Goal: Transaction & Acquisition: Purchase product/service

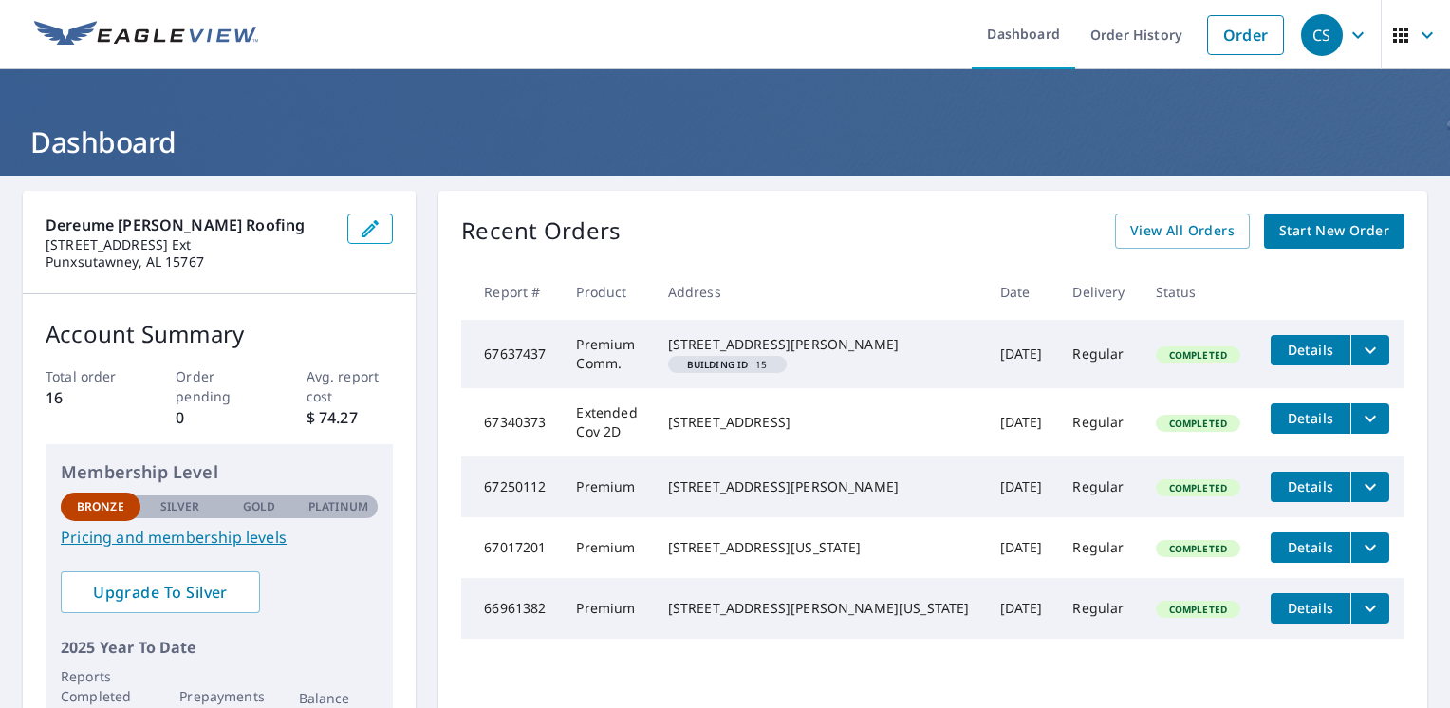
click at [1313, 237] on span "Start New Order" at bounding box center [1334, 231] width 110 height 24
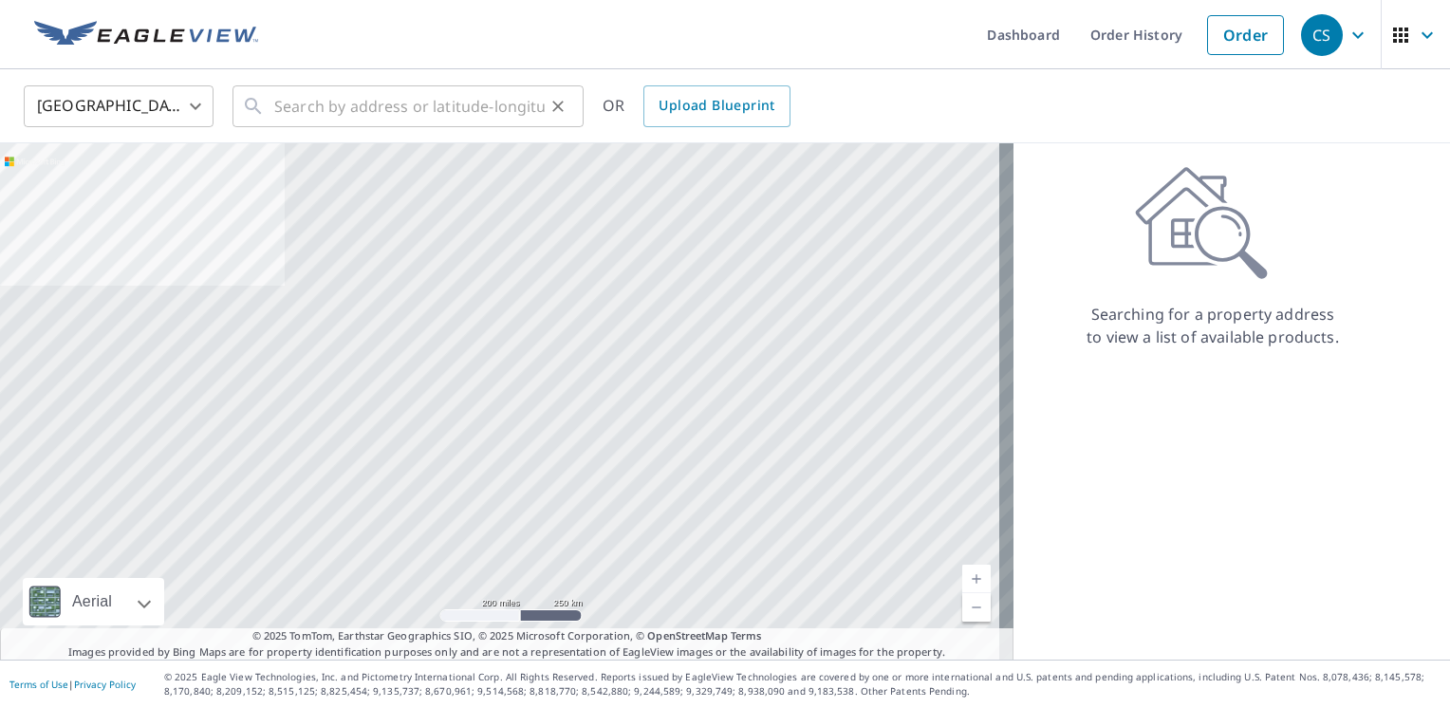
click at [257, 102] on icon at bounding box center [253, 106] width 23 height 23
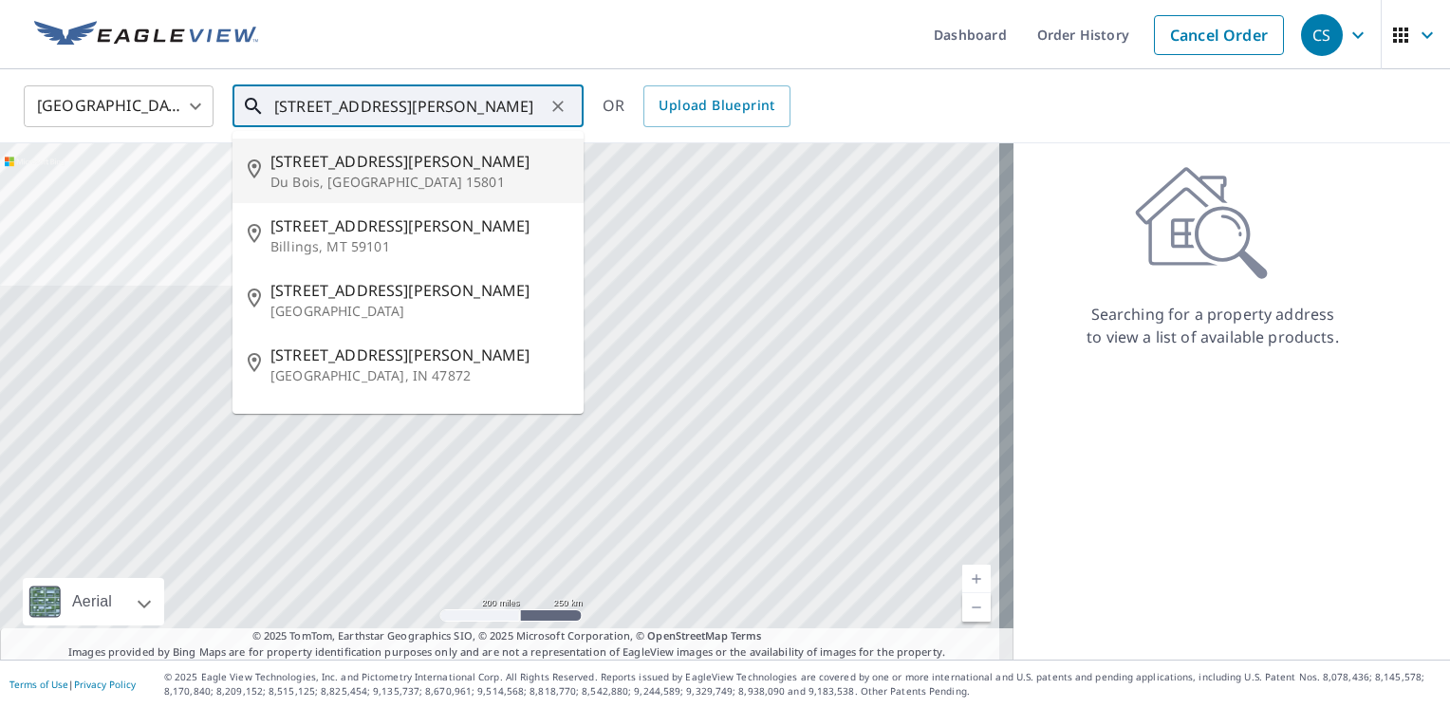
click at [283, 161] on span "[STREET_ADDRESS][PERSON_NAME]" at bounding box center [419, 161] width 298 height 23
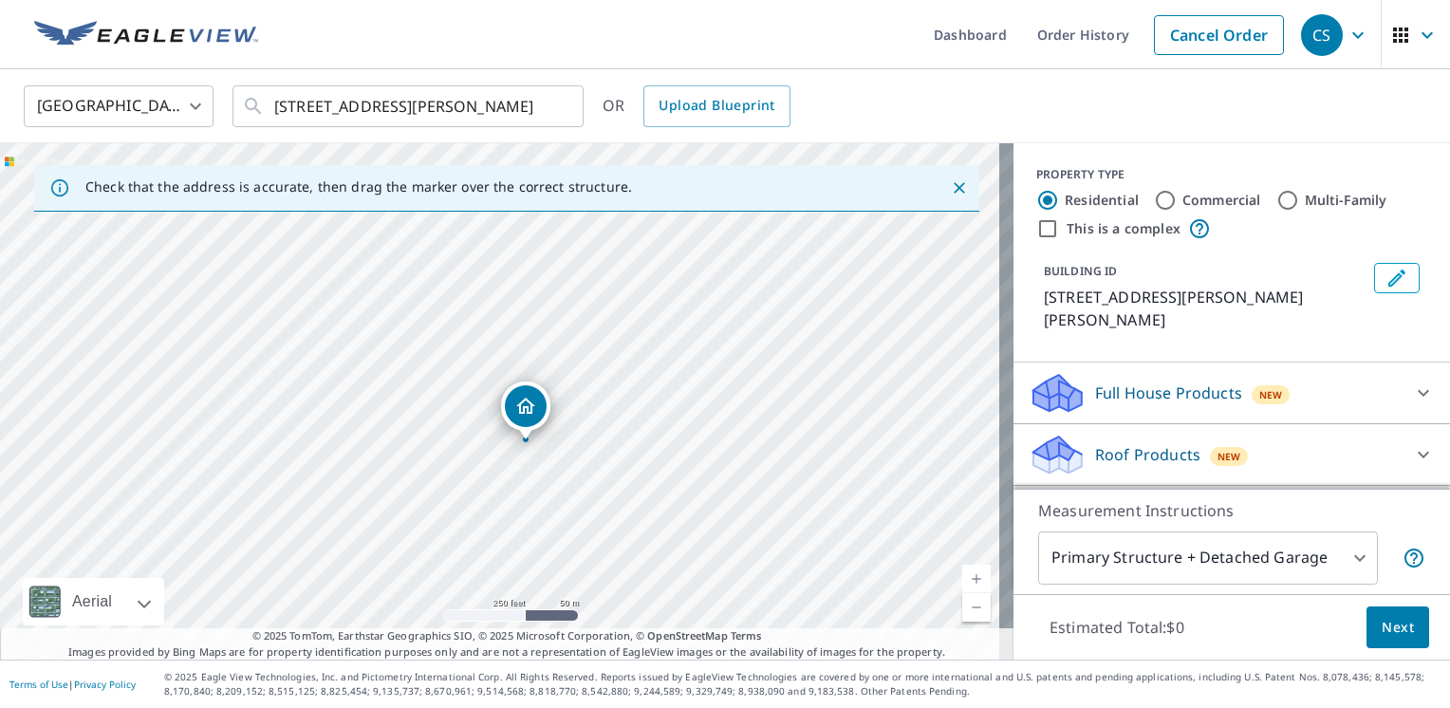
drag, startPoint x: 510, startPoint y: 363, endPoint x: 535, endPoint y: 403, distance: 48.2
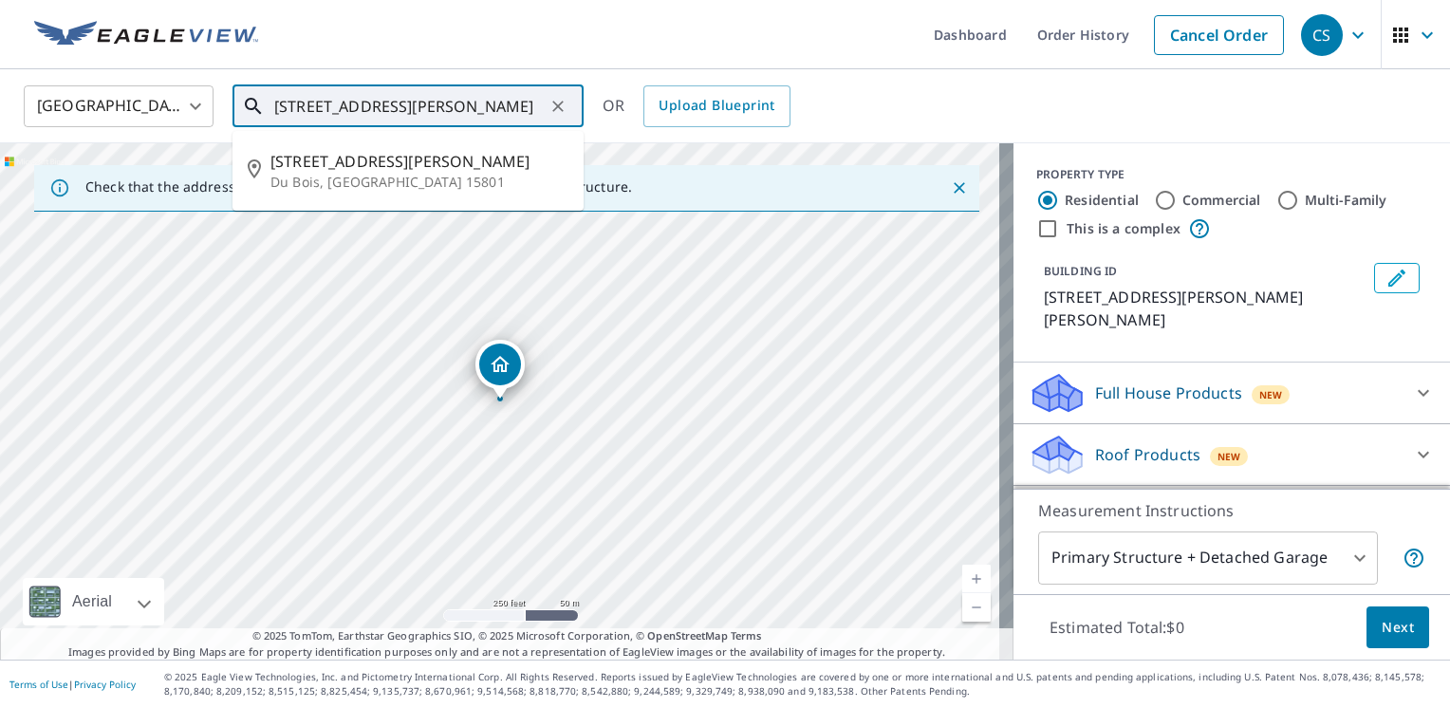
drag, startPoint x: 299, startPoint y: 105, endPoint x: 272, endPoint y: 113, distance: 27.6
click at [272, 113] on div "[STREET_ADDRESS][PERSON_NAME] ​" at bounding box center [408, 106] width 351 height 42
type input "[STREET_ADDRESS][PERSON_NAME]"
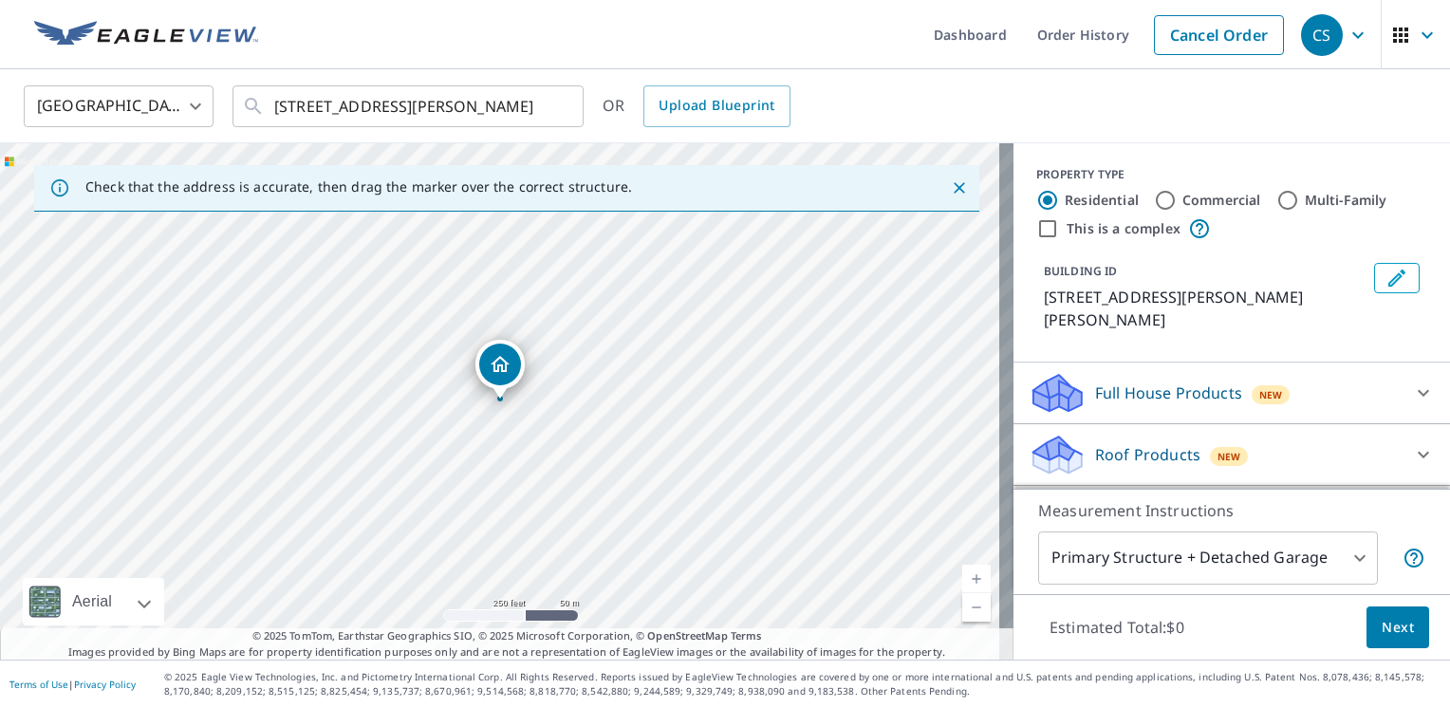
click at [869, 92] on div "United States [GEOGRAPHIC_DATA] ​ [STREET_ADDRESS][PERSON_NAME] ​ OR Upload Blu…" at bounding box center [718, 106] width 1418 height 45
click at [1041, 437] on icon at bounding box center [1055, 449] width 42 height 24
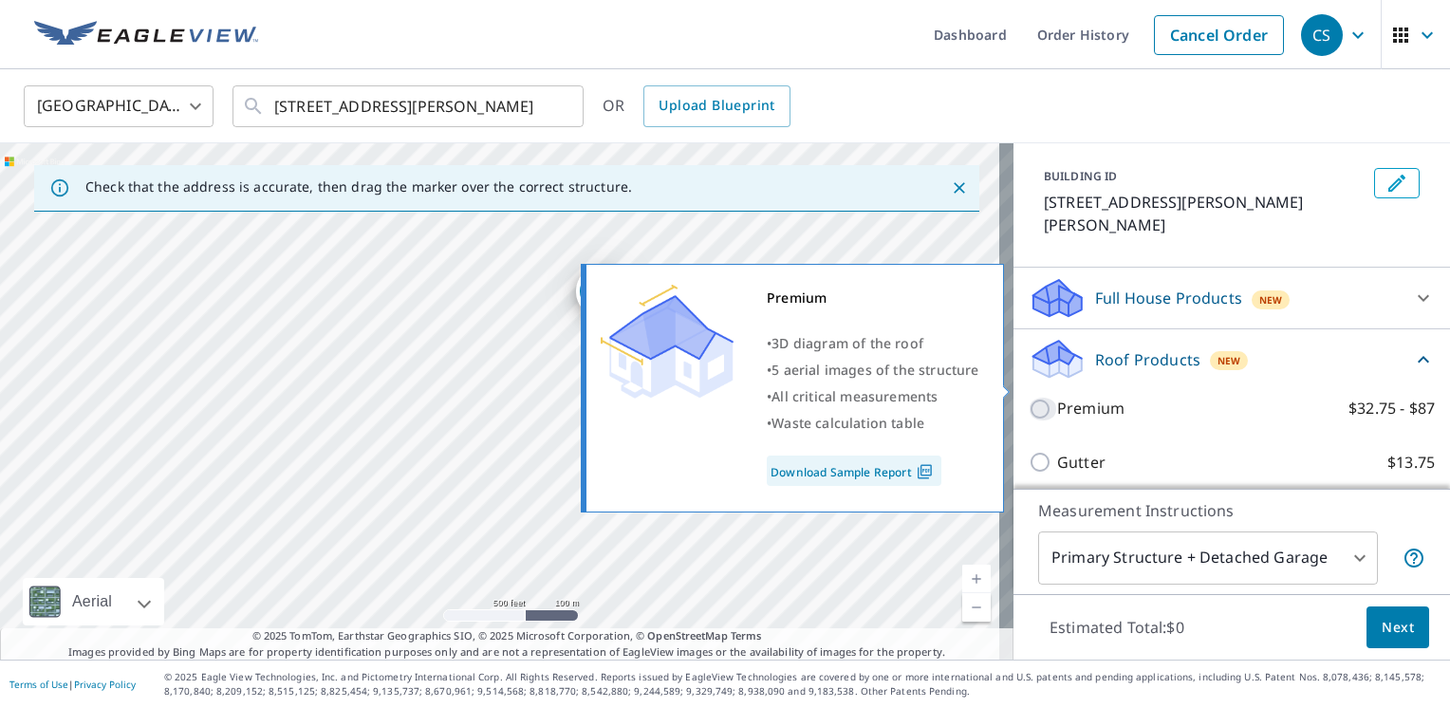
click at [1029, 398] on input "Premium $32.75 - $87" at bounding box center [1043, 409] width 28 height 23
checkbox input "true"
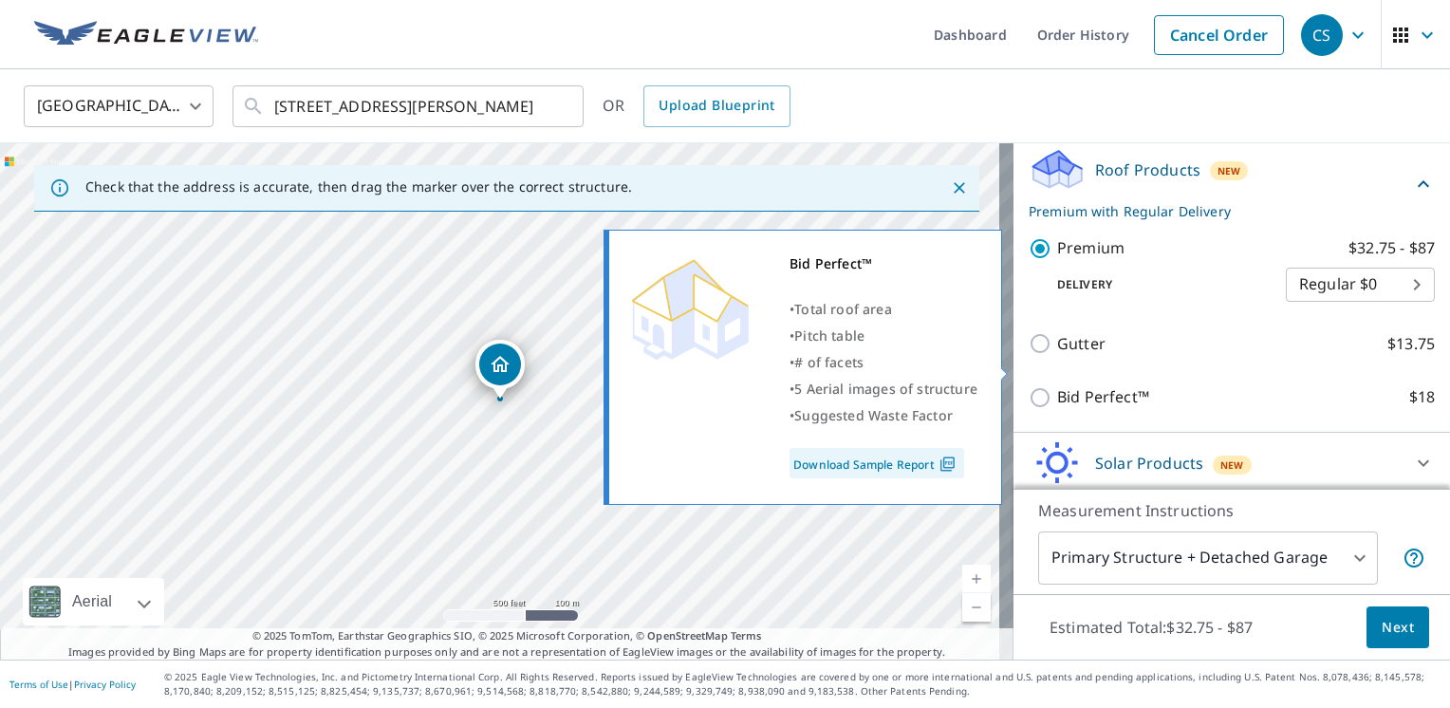
scroll to position [326, 0]
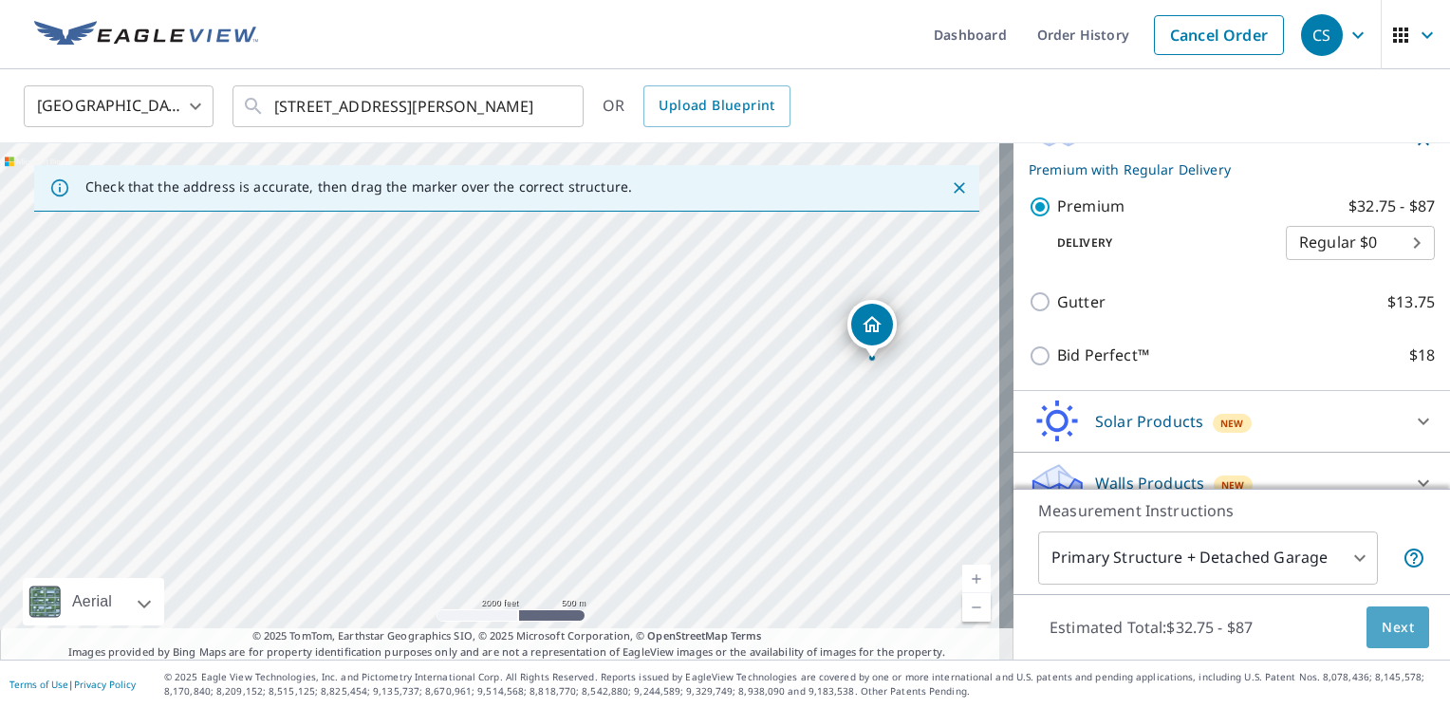
click at [1388, 628] on span "Next" at bounding box center [1398, 628] width 32 height 24
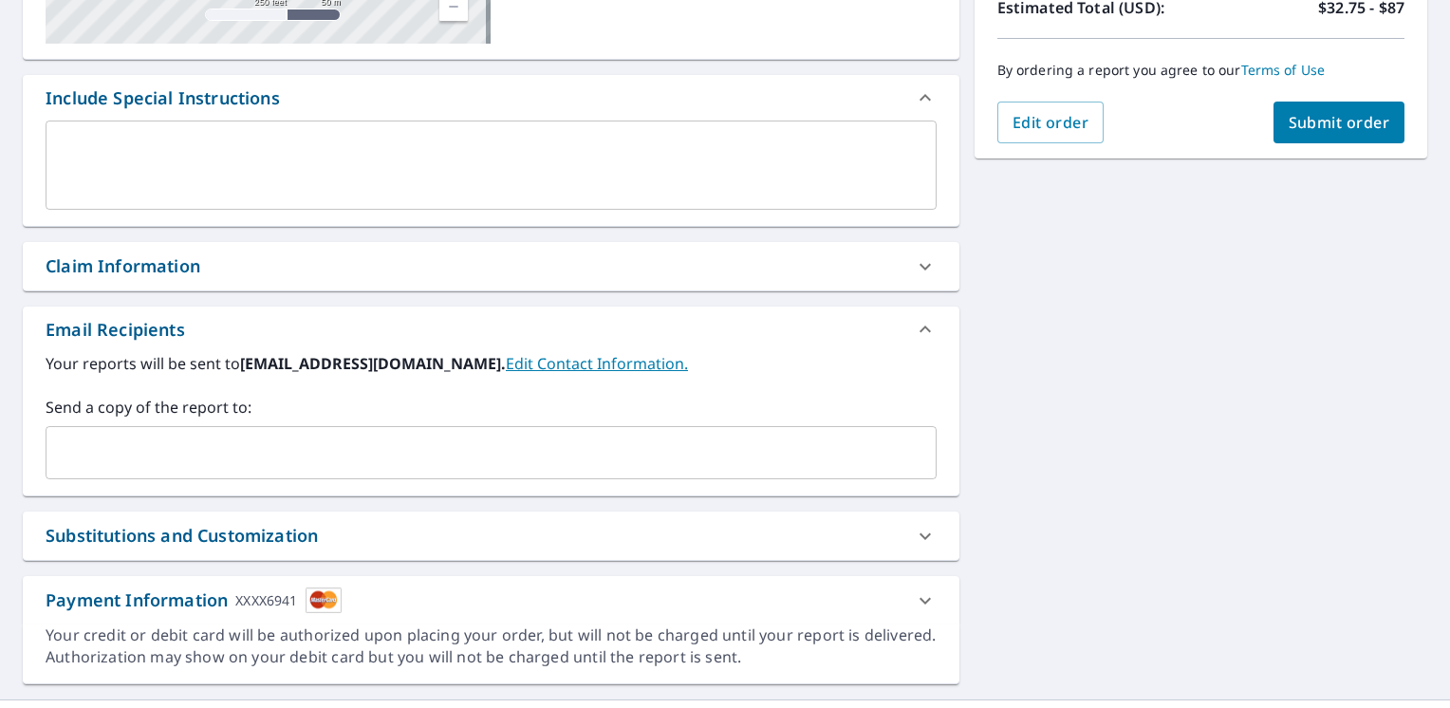
scroll to position [485, 0]
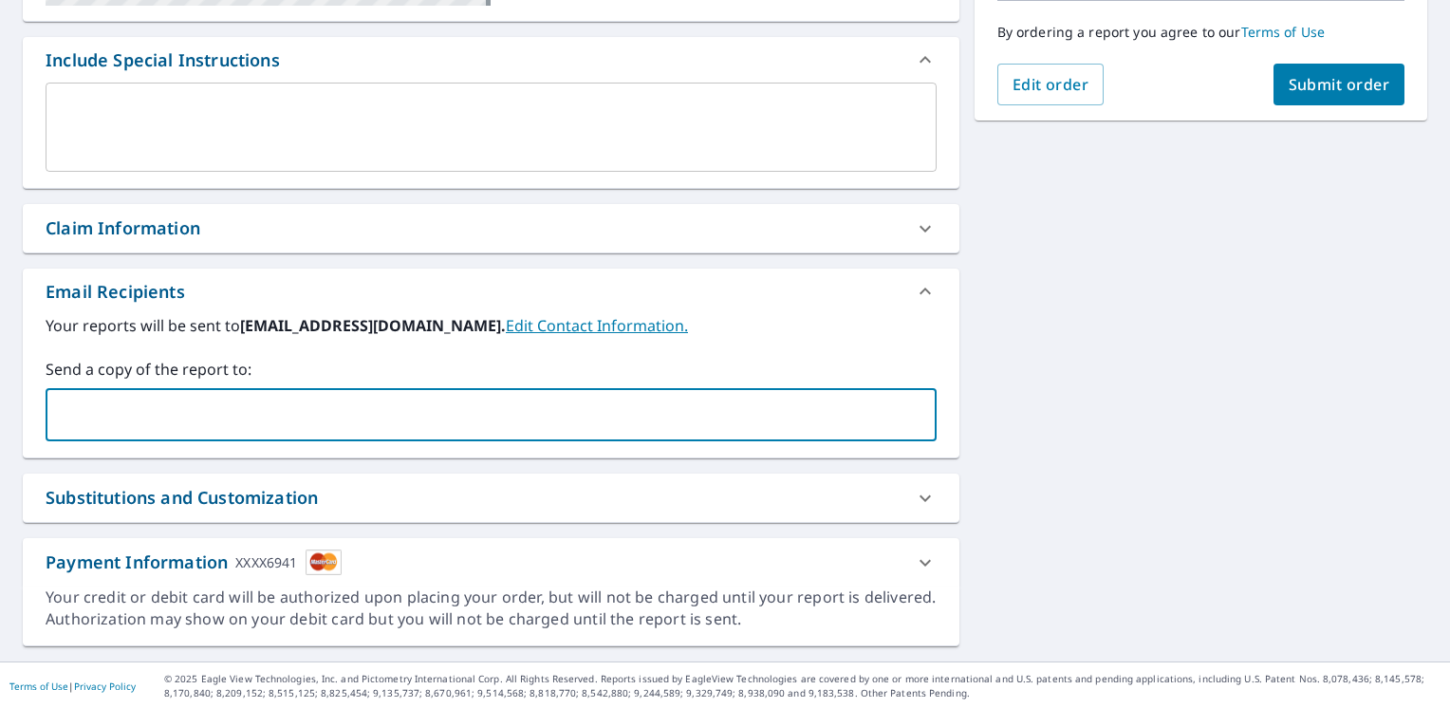
click at [72, 408] on input "text" at bounding box center [477, 415] width 846 height 36
type input "[DEMOGRAPHIC_DATA]"
click at [333, 324] on b "[EMAIL_ADDRESS][DOMAIN_NAME]." at bounding box center [373, 325] width 266 height 21
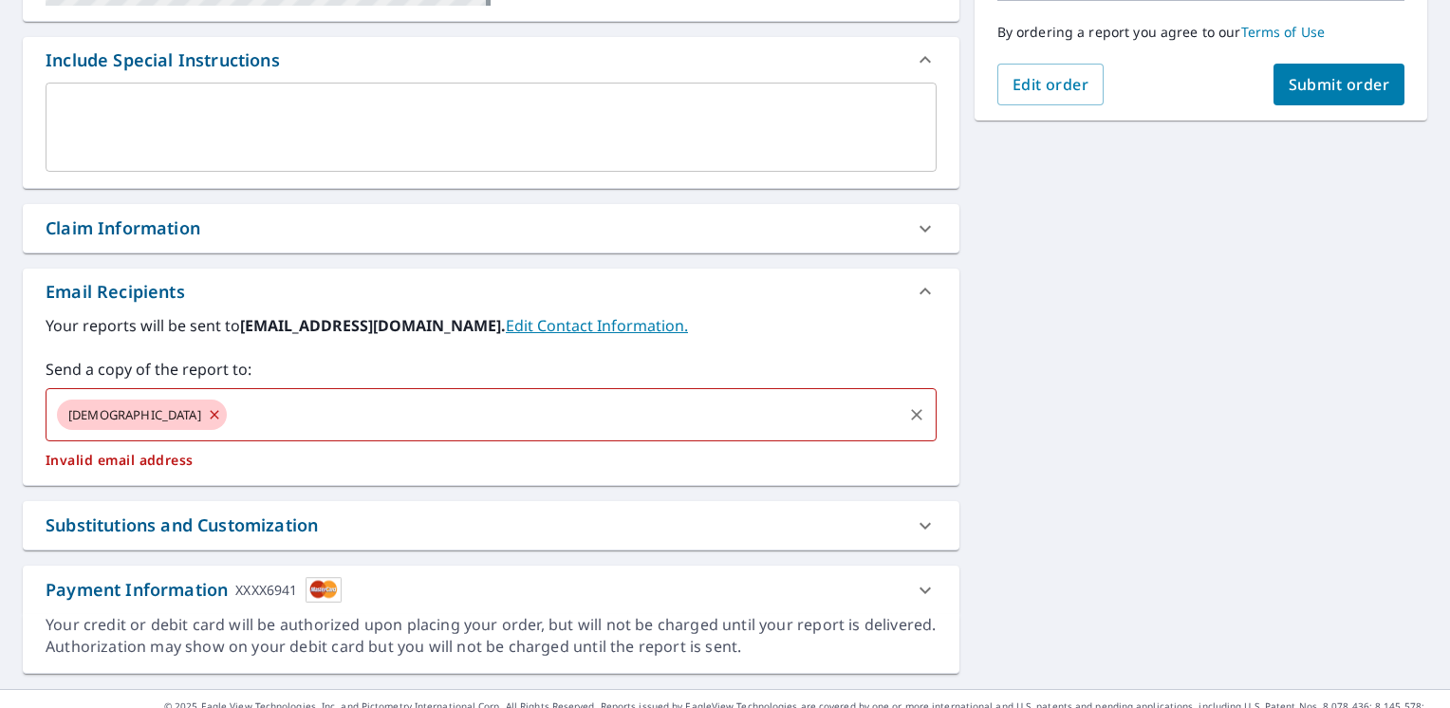
click at [210, 413] on icon at bounding box center [214, 414] width 9 height 9
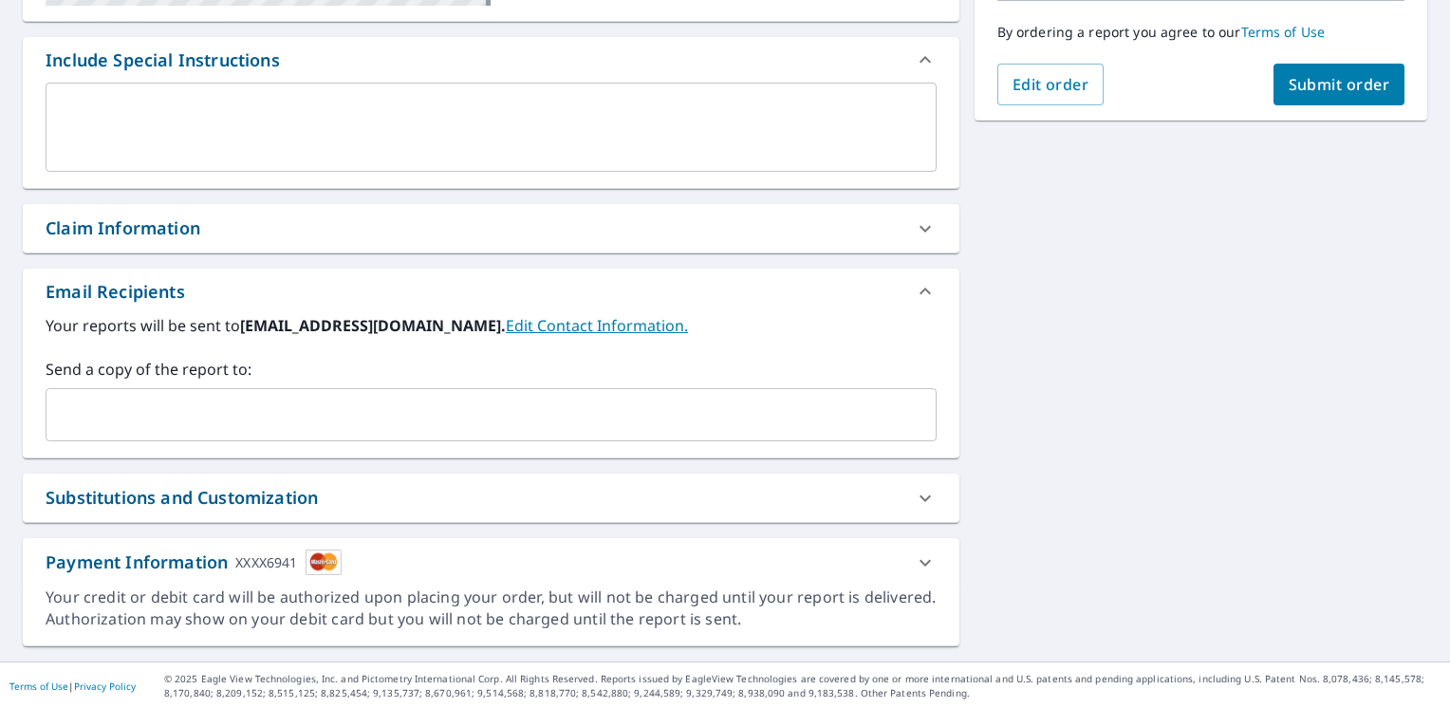
click at [380, 326] on b "[EMAIL_ADDRESS][DOMAIN_NAME]." at bounding box center [373, 325] width 266 height 21
click at [101, 400] on input "text" at bounding box center [477, 415] width 846 height 36
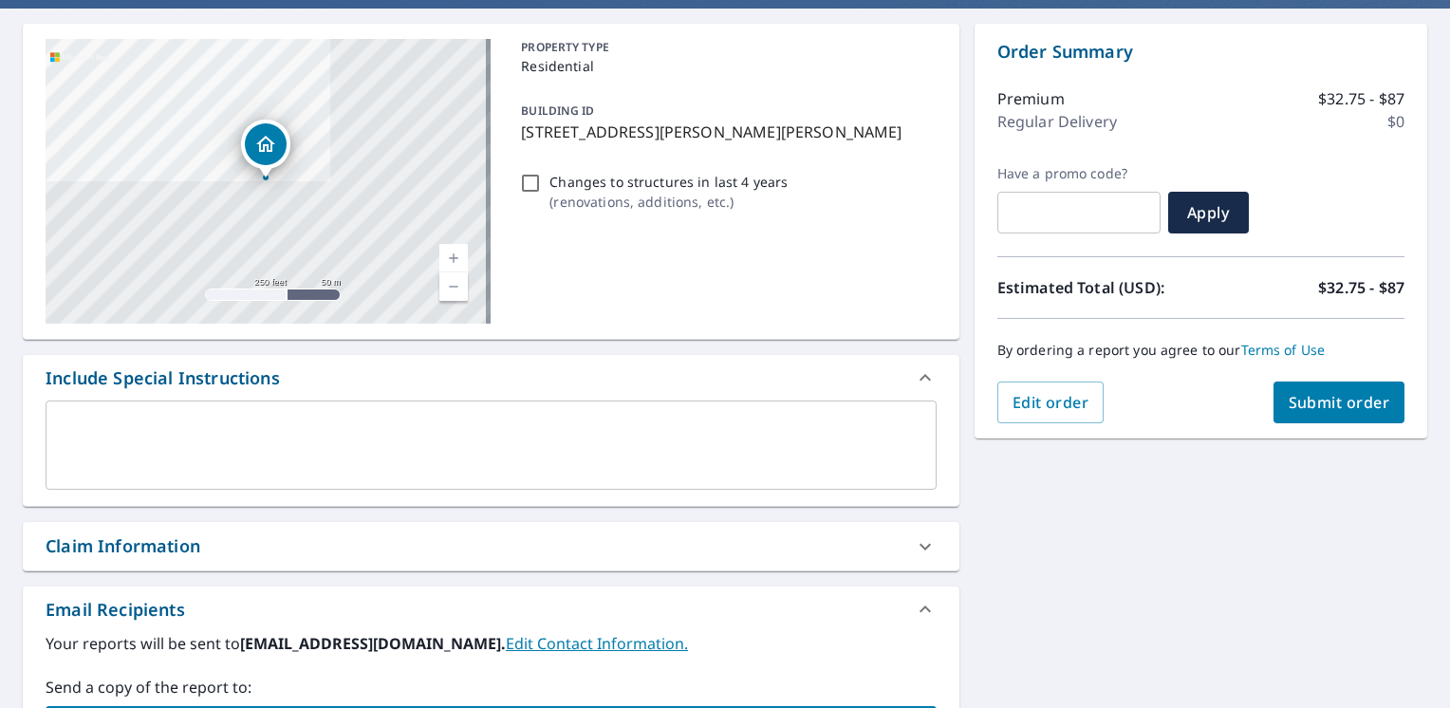
scroll to position [105, 0]
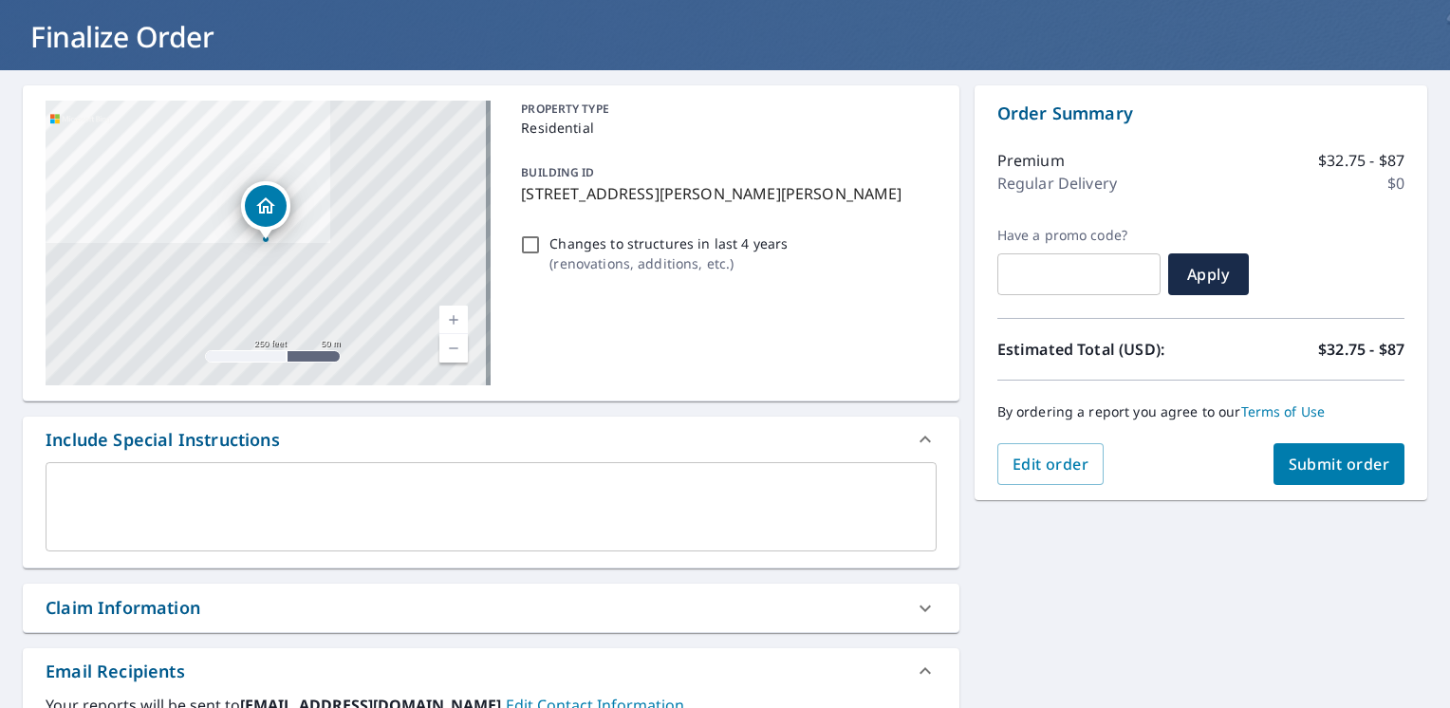
type input "[EMAIL_ADDRESS][DOMAIN_NAME]"
click at [1338, 463] on span "Submit order" at bounding box center [1340, 464] width 102 height 21
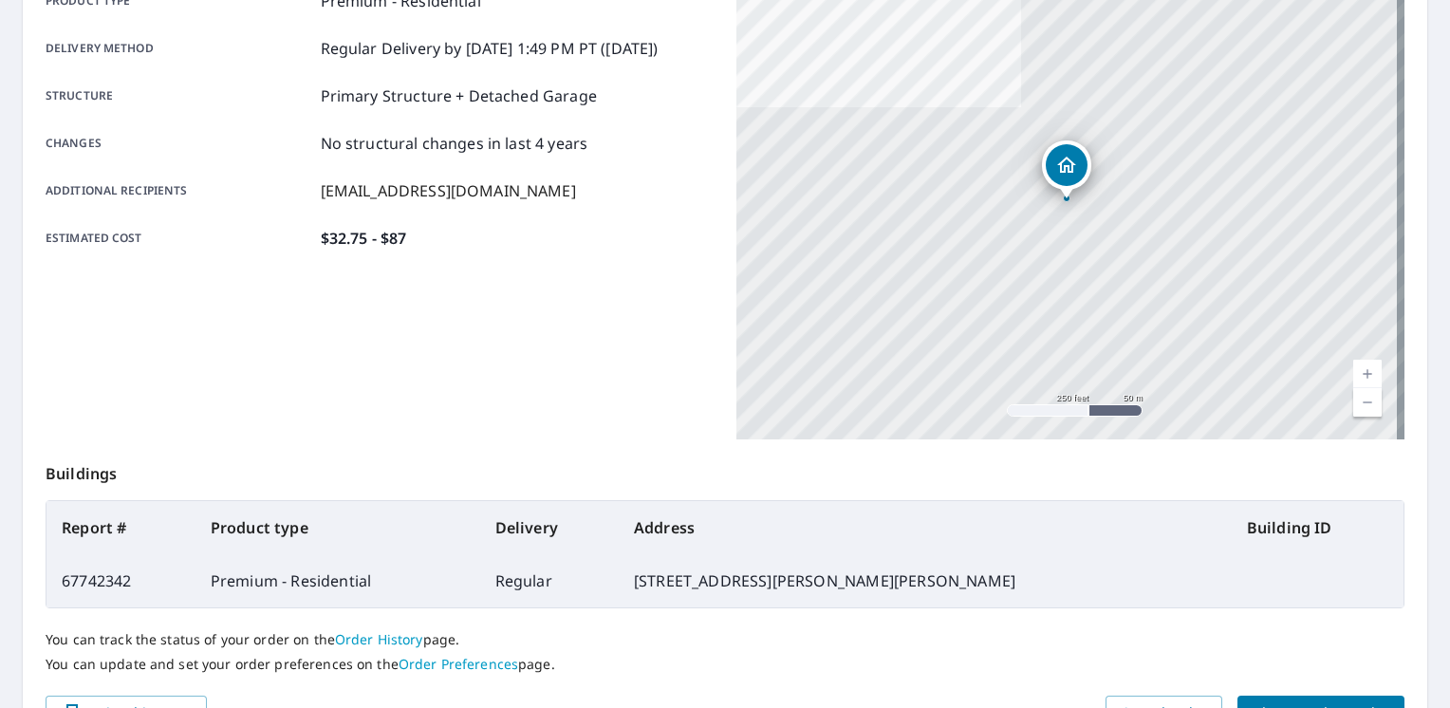
scroll to position [407, 0]
